Goal: Information Seeking & Learning: Understand process/instructions

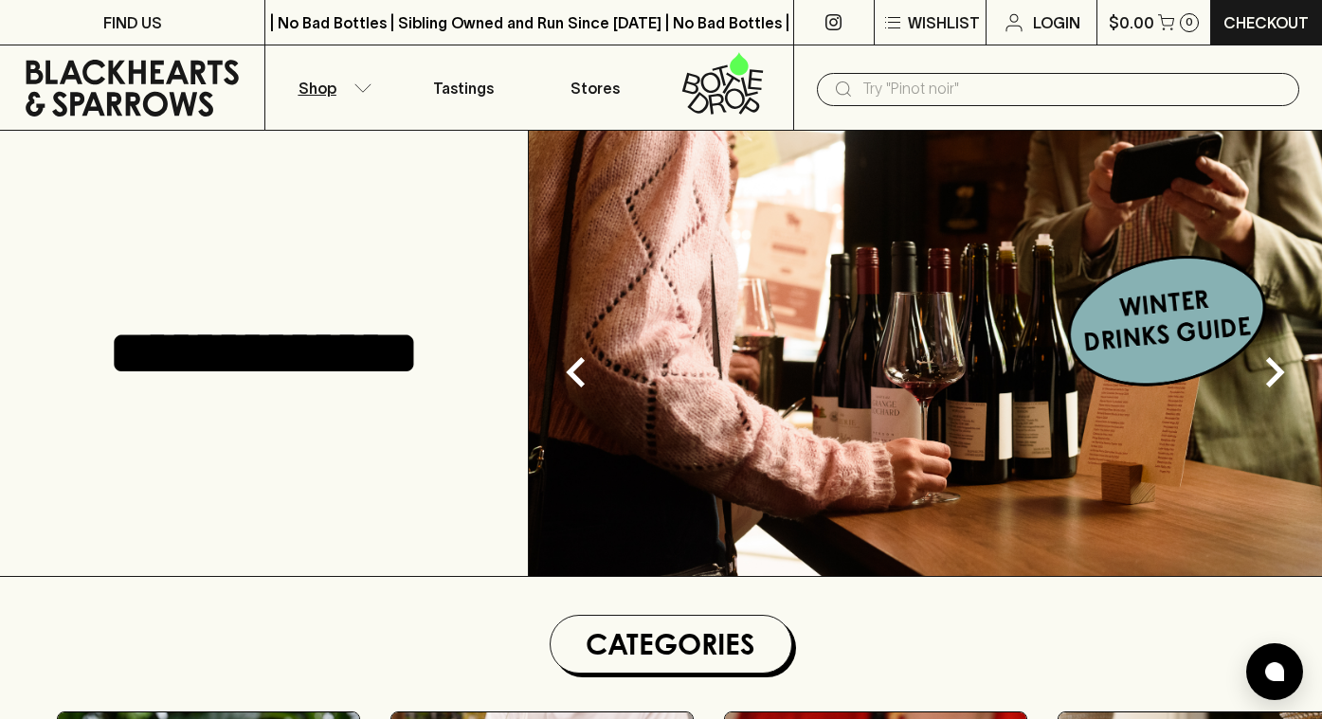
click at [363, 90] on icon "button" at bounding box center [362, 87] width 16 height 8
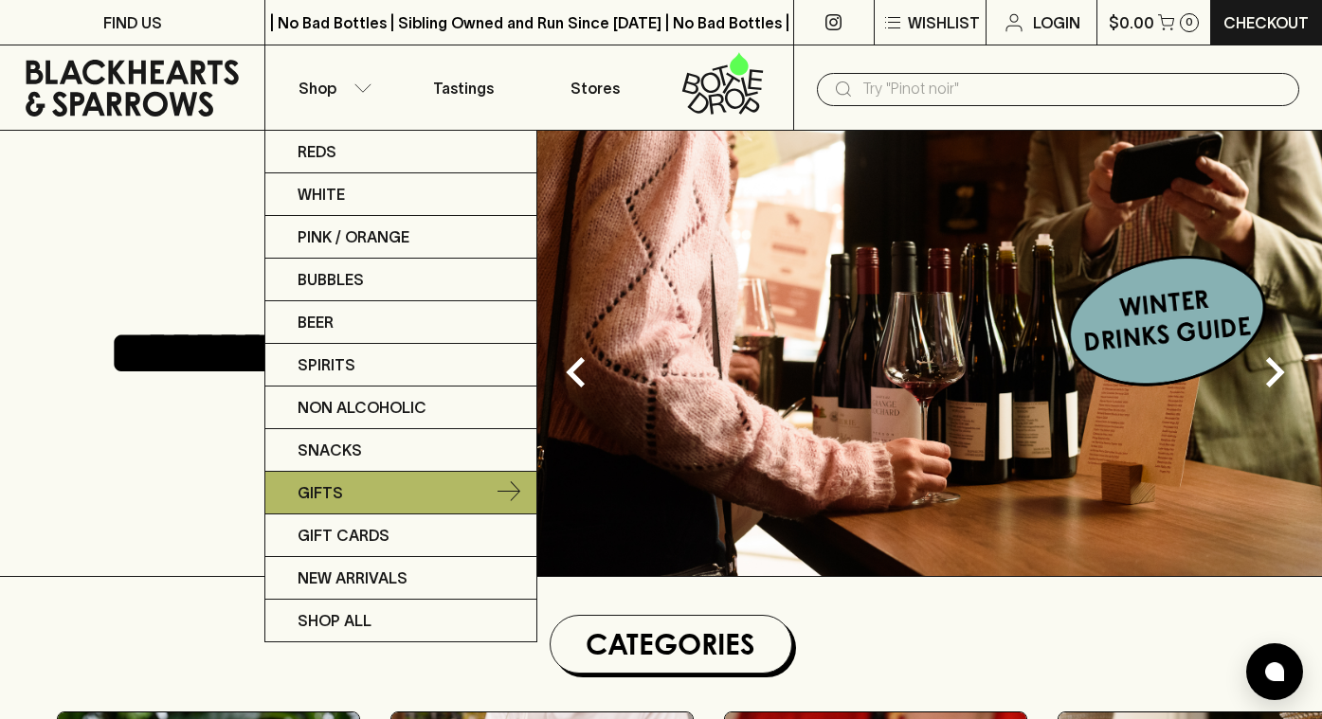
click at [337, 492] on p "Gifts" at bounding box center [320, 492] width 45 height 23
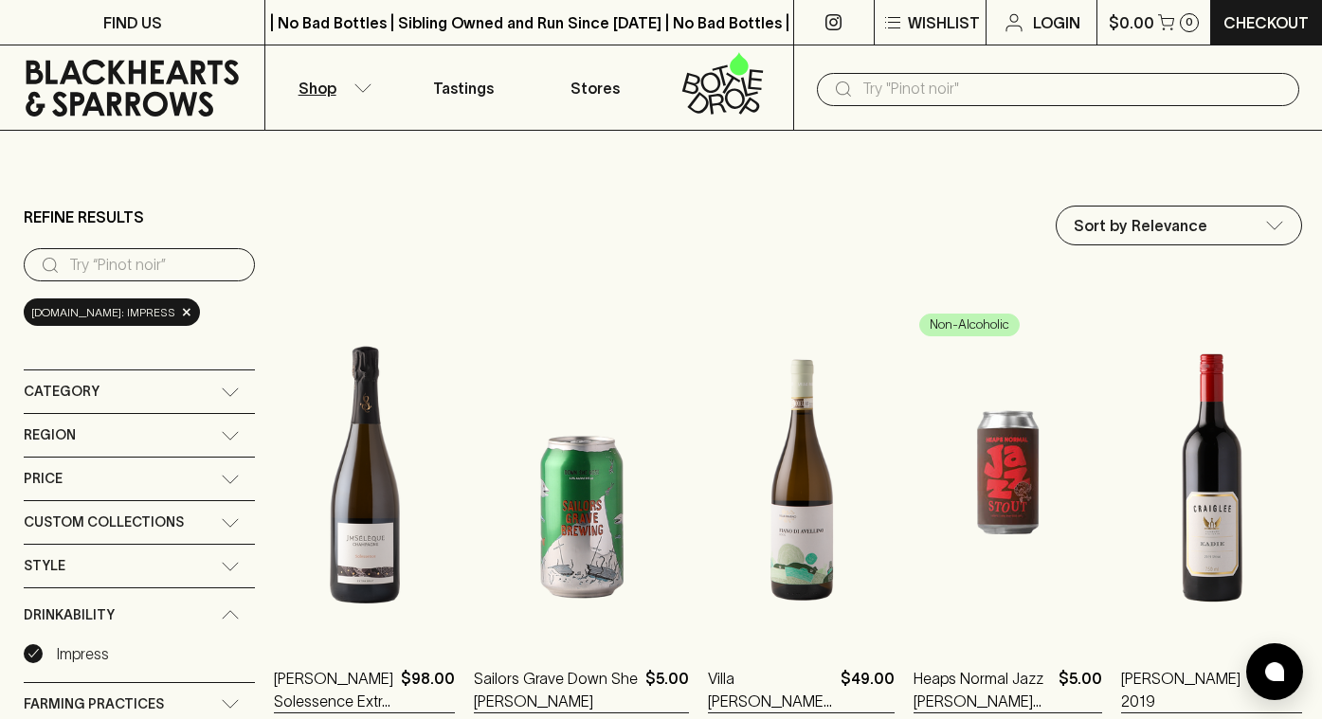
click at [897, 98] on input "text" at bounding box center [1074, 89] width 422 height 30
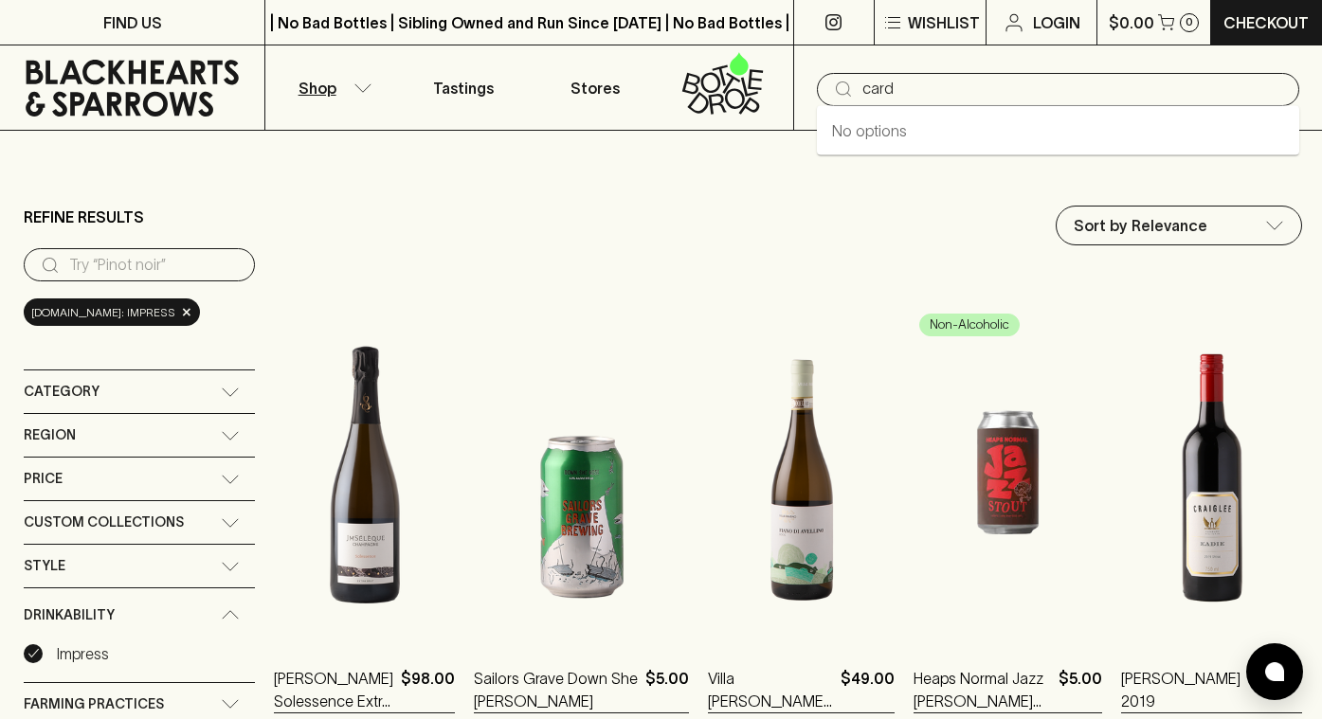
type input "card"
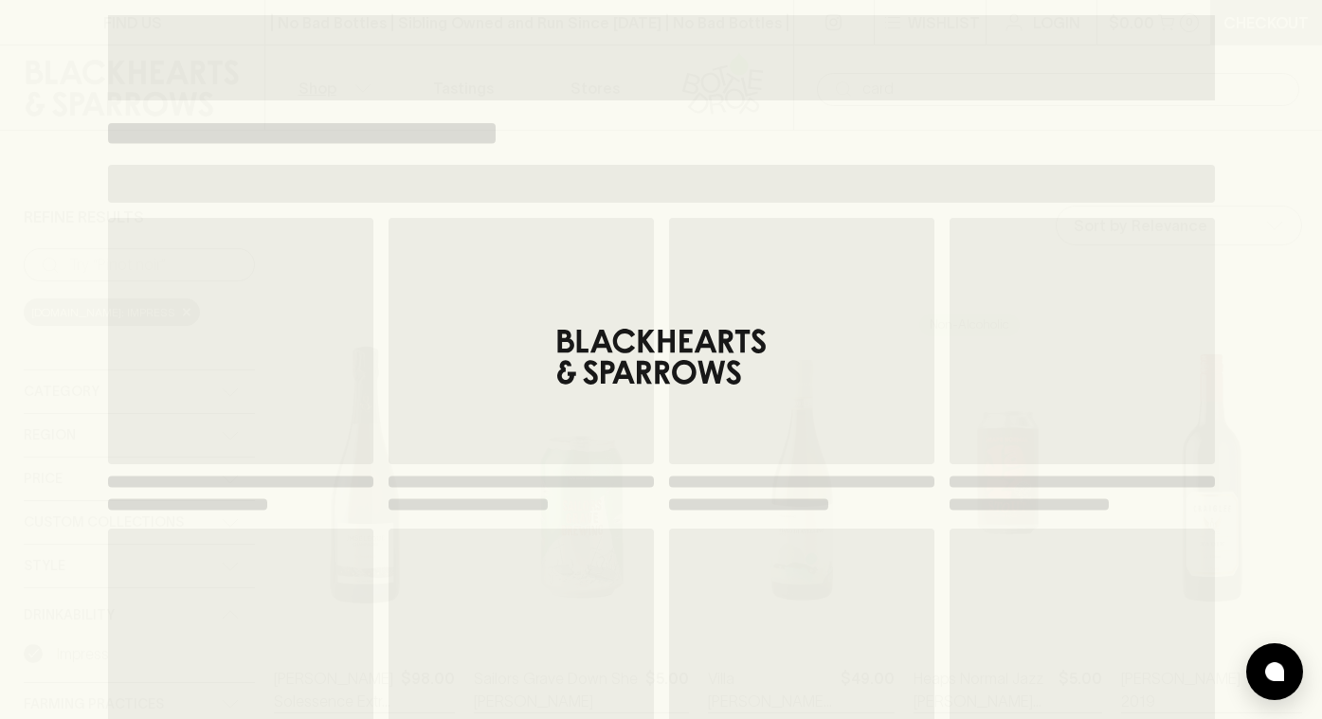
type input "card"
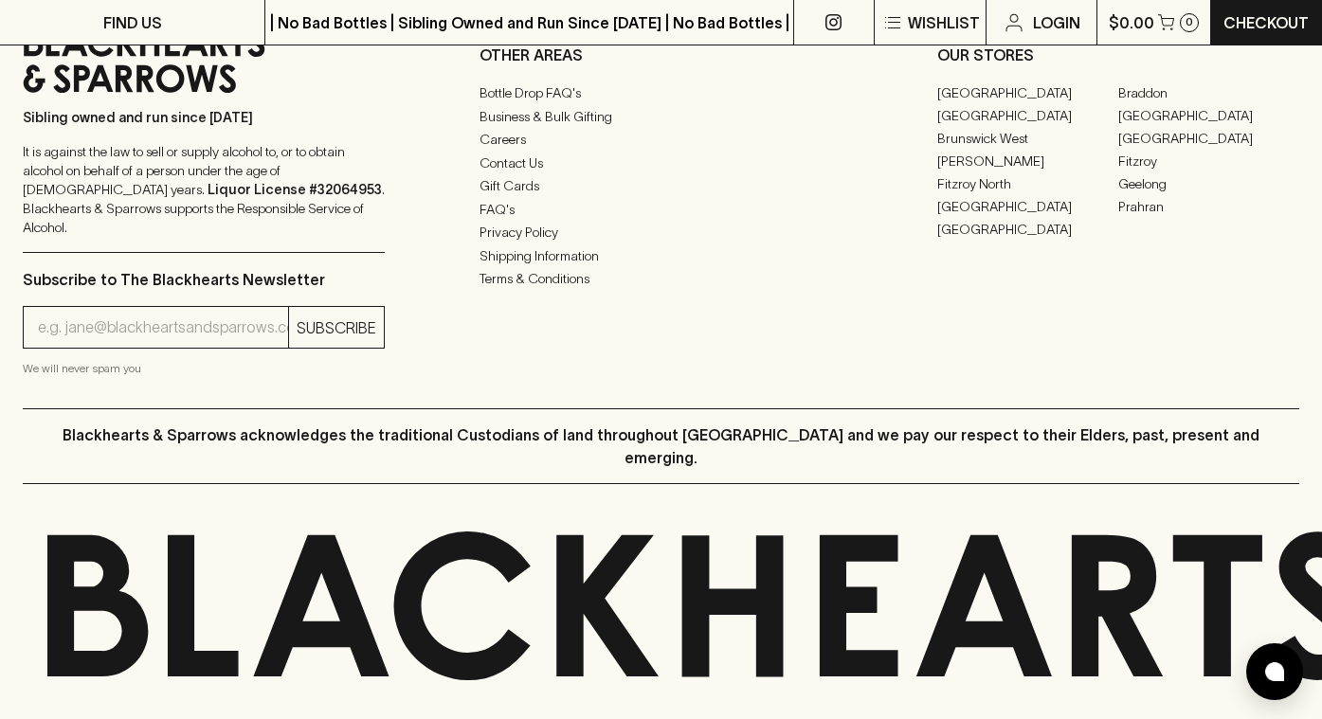
scroll to position [1369, 0]
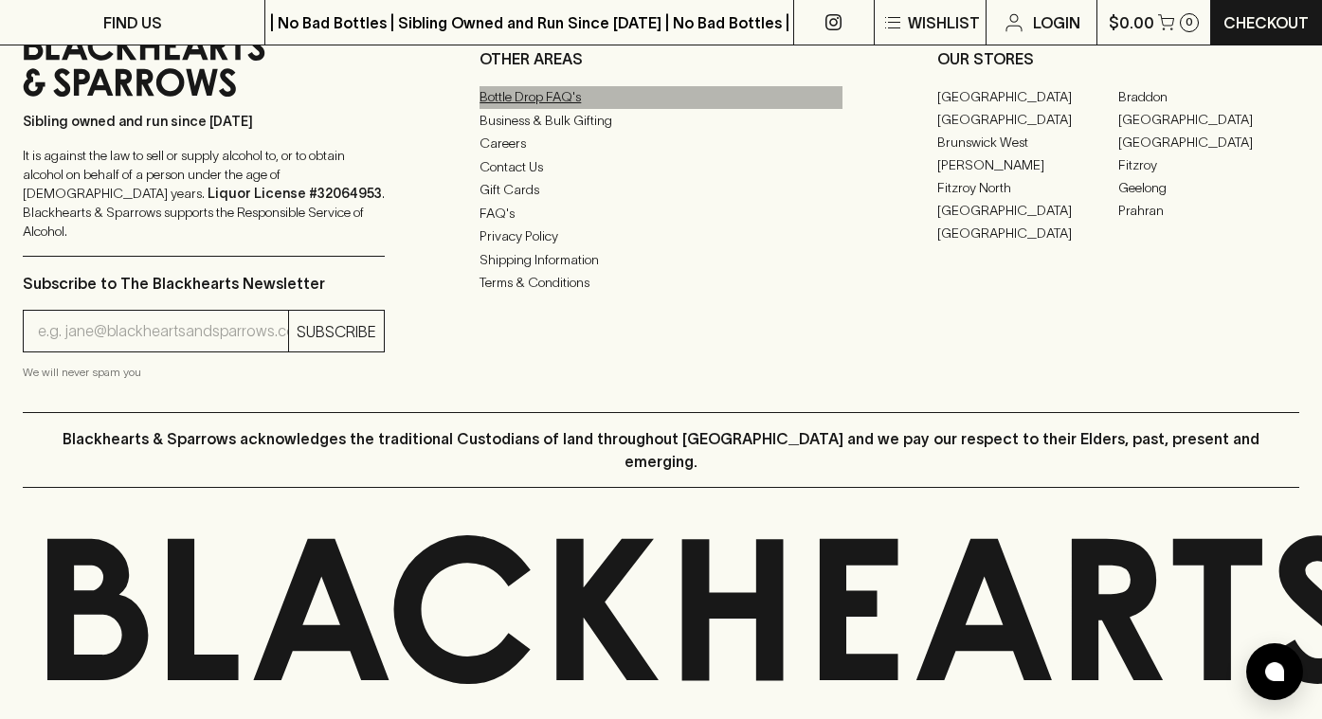
click at [568, 99] on link "Bottle Drop FAQ's" at bounding box center [661, 97] width 362 height 23
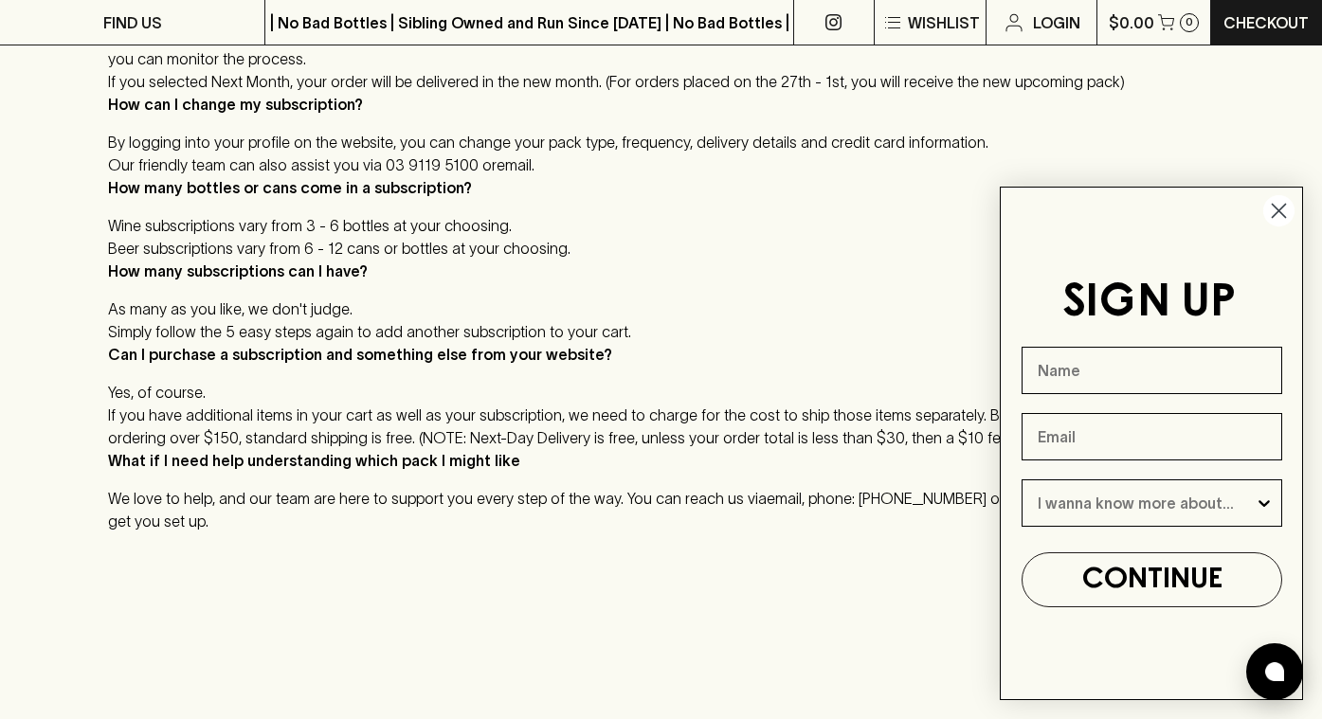
scroll to position [815, 0]
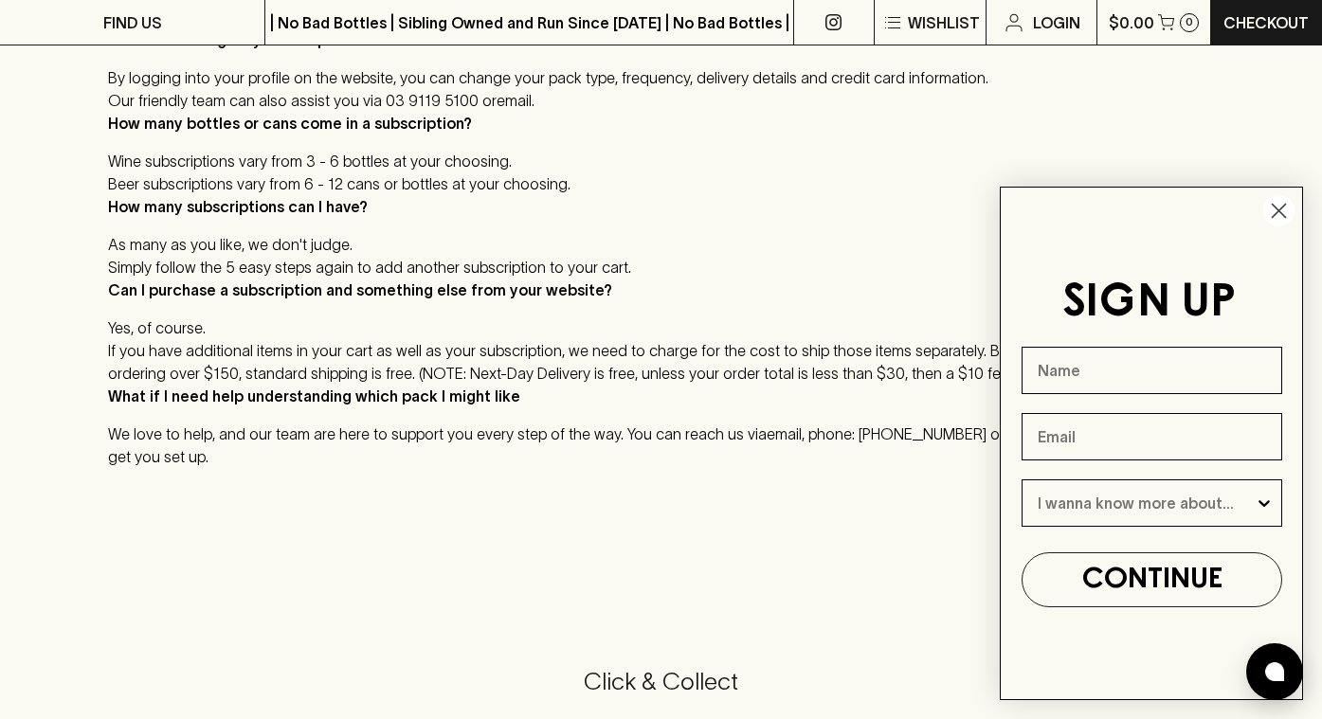
click at [1281, 210] on circle "Close dialog" at bounding box center [1278, 210] width 31 height 31
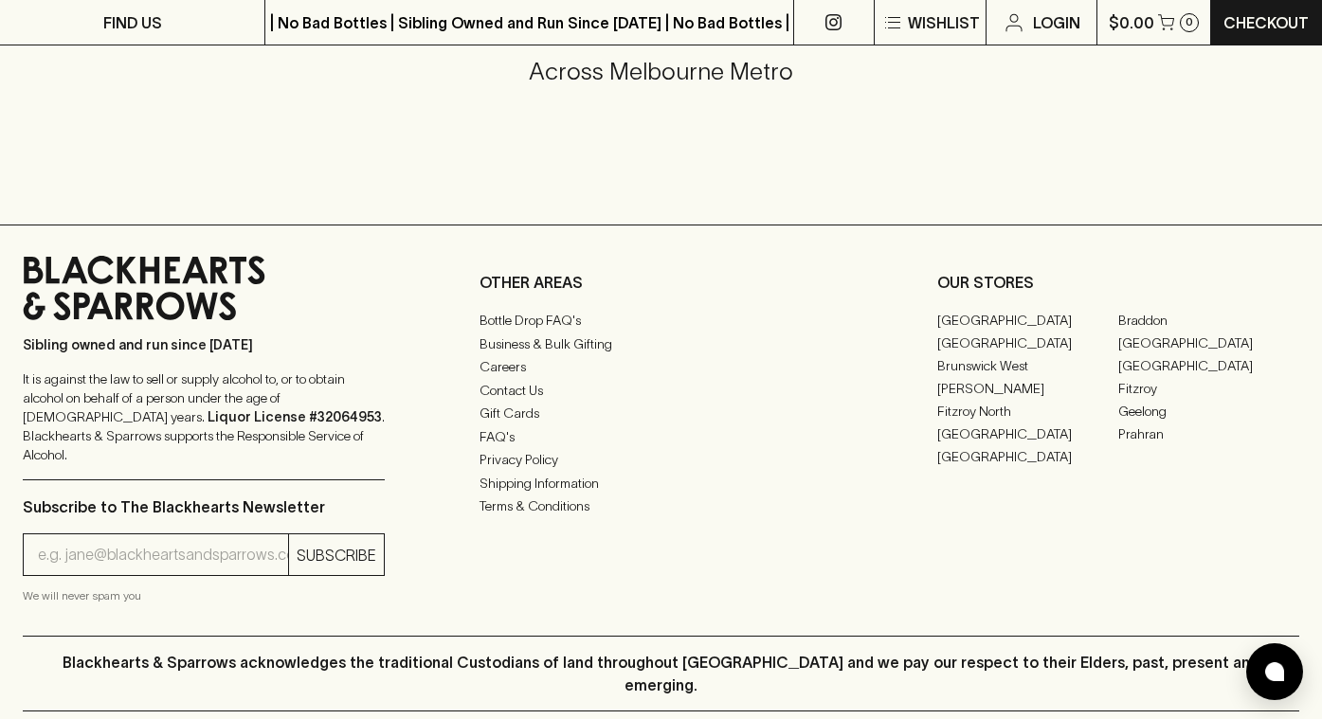
scroll to position [1537, 0]
click at [550, 492] on link "Shipping Information" at bounding box center [661, 482] width 362 height 23
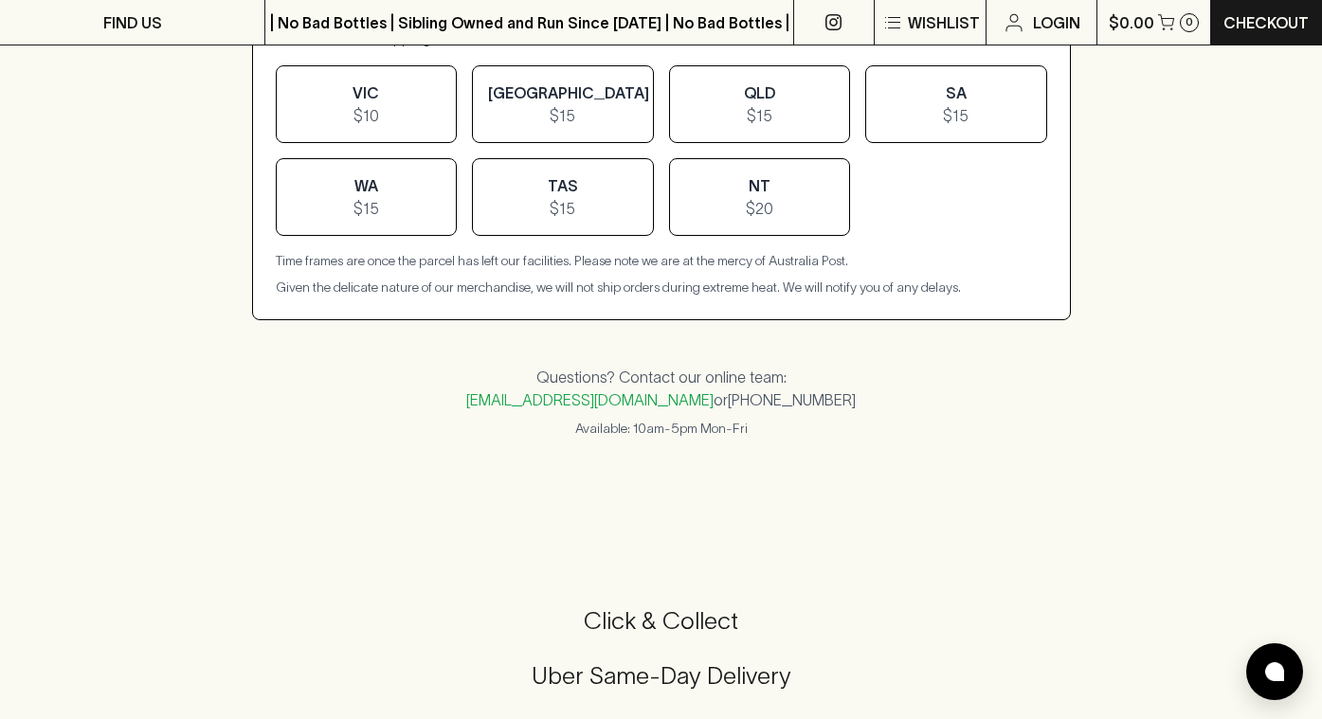
scroll to position [972, 0]
